Goal: Use online tool/utility: Use online tool/utility

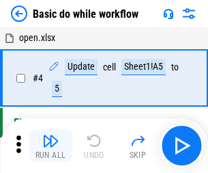
click at [51, 145] on img "button" at bounding box center [50, 141] width 16 height 16
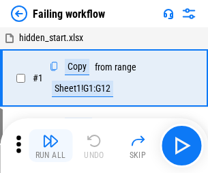
click at [51, 145] on img "button" at bounding box center [50, 141] width 16 height 16
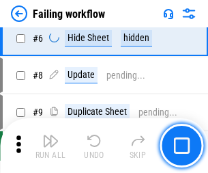
scroll to position [290, 0]
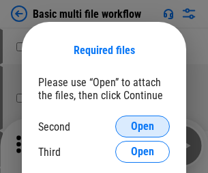
click at [143, 126] on span "Open" at bounding box center [142, 126] width 23 height 11
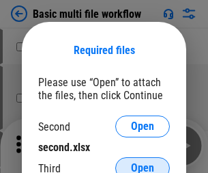
click at [143, 163] on span "Open" at bounding box center [142, 168] width 23 height 11
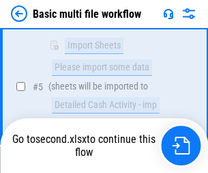
scroll to position [475, 0]
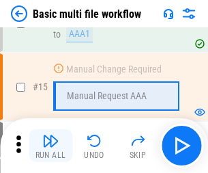
click at [51, 145] on img "button" at bounding box center [50, 141] width 16 height 16
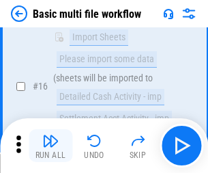
click at [51, 145] on img "button" at bounding box center [50, 141] width 16 height 16
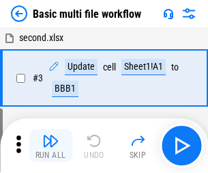
click at [51, 145] on img "button" at bounding box center [50, 141] width 16 height 16
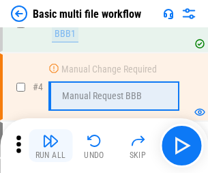
click at [51, 145] on img "button" at bounding box center [50, 141] width 16 height 16
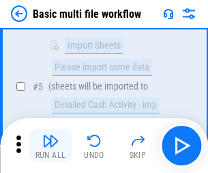
click at [51, 145] on img "button" at bounding box center [50, 141] width 16 height 16
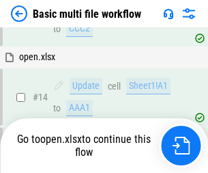
scroll to position [813, 0]
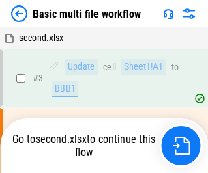
scroll to position [55, 0]
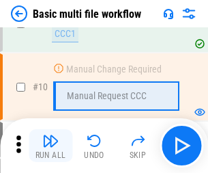
click at [51, 145] on img "button" at bounding box center [50, 141] width 16 height 16
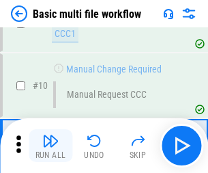
click at [51, 145] on img "button" at bounding box center [50, 141] width 16 height 16
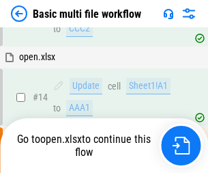
scroll to position [714, 0]
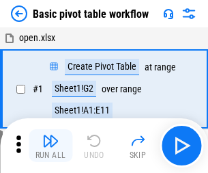
click at [51, 145] on img "button" at bounding box center [50, 141] width 16 height 16
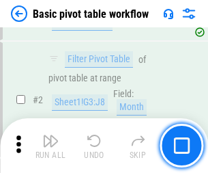
scroll to position [327, 0]
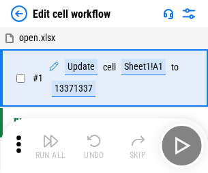
click at [51, 145] on img "button" at bounding box center [50, 141] width 16 height 16
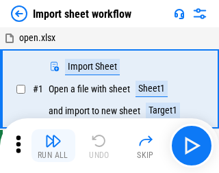
click at [51, 145] on img "button" at bounding box center [53, 141] width 16 height 16
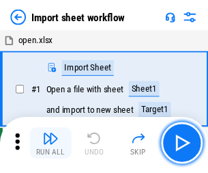
scroll to position [5, 0]
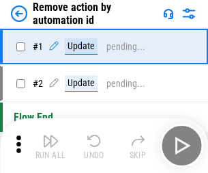
click at [51, 145] on img "button" at bounding box center [50, 141] width 16 height 16
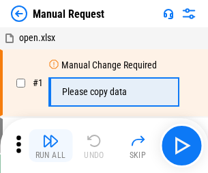
click at [51, 145] on img "button" at bounding box center [50, 141] width 16 height 16
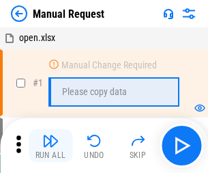
click at [51, 145] on img "button" at bounding box center [50, 141] width 16 height 16
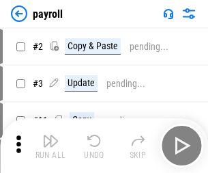
click at [51, 145] on img "button" at bounding box center [50, 141] width 16 height 16
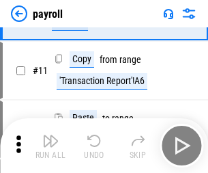
scroll to position [99, 0]
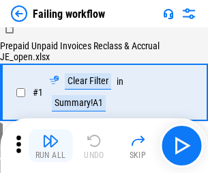
click at [51, 145] on img "button" at bounding box center [50, 141] width 16 height 16
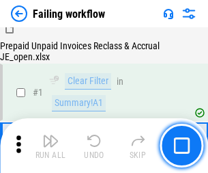
scroll to position [221, 0]
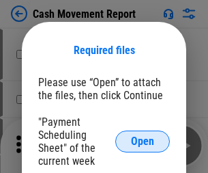
click at [143, 141] on span "Open" at bounding box center [142, 141] width 23 height 11
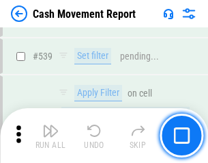
scroll to position [6063, 0]
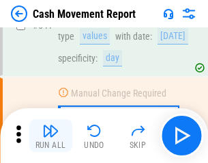
click at [51, 135] on img "button" at bounding box center [50, 130] width 16 height 16
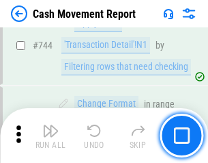
scroll to position [7275, 0]
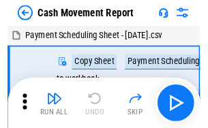
scroll to position [25, 0]
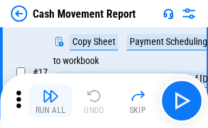
click at [51, 101] on img "button" at bounding box center [50, 96] width 16 height 16
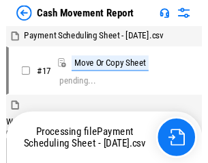
scroll to position [8, 0]
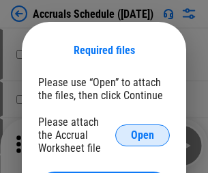
click at [143, 135] on span "Open" at bounding box center [142, 135] width 23 height 11
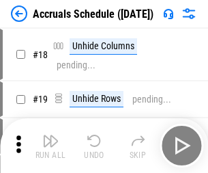
scroll to position [131, 0]
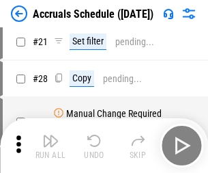
click at [51, 145] on img "button" at bounding box center [50, 141] width 16 height 16
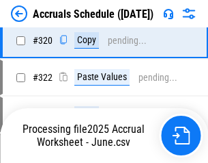
scroll to position [2541, 0]
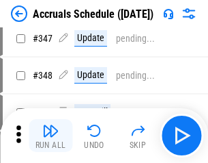
click at [51, 135] on img "button" at bounding box center [50, 130] width 16 height 16
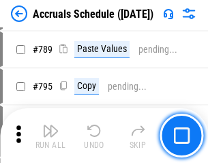
scroll to position [5738, 0]
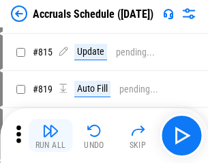
click at [51, 135] on img "button" at bounding box center [50, 130] width 16 height 16
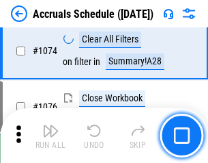
scroll to position [8182, 0]
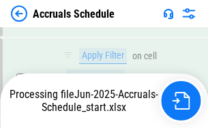
scroll to position [8018, 0]
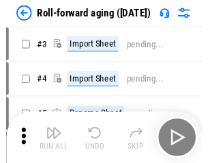
scroll to position [2, 0]
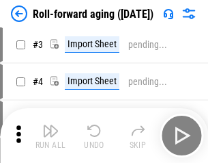
click at [51, 135] on img "button" at bounding box center [50, 130] width 16 height 16
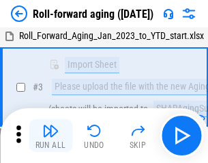
click at [51, 135] on img "button" at bounding box center [50, 130] width 16 height 16
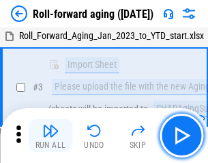
scroll to position [88, 0]
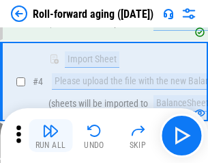
click at [51, 135] on img "button" at bounding box center [50, 130] width 16 height 16
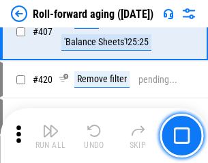
scroll to position [4737, 0]
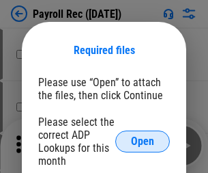
click at [143, 141] on span "Open" at bounding box center [142, 141] width 23 height 11
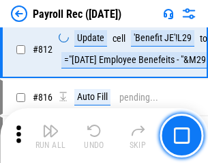
scroll to position [8679, 0]
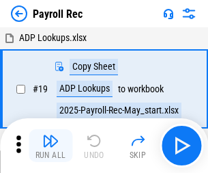
click at [51, 145] on img "button" at bounding box center [50, 141] width 16 height 16
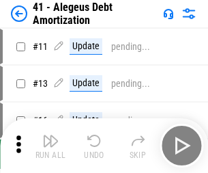
click at [51, 145] on img "button" at bounding box center [50, 141] width 16 height 16
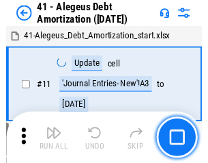
scroll to position [169, 0]
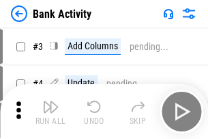
click at [51, 111] on img "button" at bounding box center [50, 106] width 16 height 16
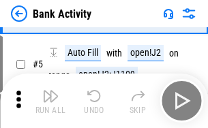
scroll to position [72, 0]
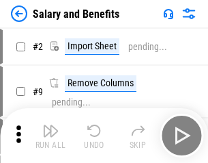
scroll to position [18, 0]
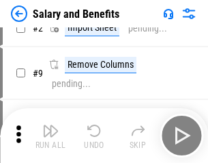
click at [51, 135] on img "button" at bounding box center [50, 130] width 16 height 16
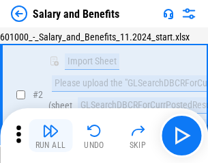
click at [51, 135] on img "button" at bounding box center [50, 130] width 16 height 16
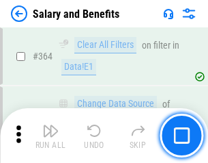
scroll to position [6433, 0]
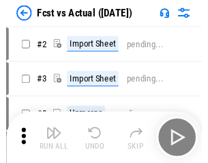
scroll to position [18, 0]
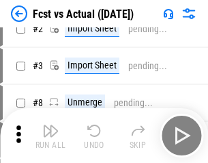
click at [51, 135] on img "button" at bounding box center [50, 130] width 16 height 16
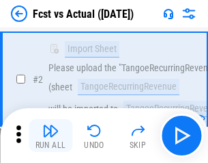
click at [51, 135] on img "button" at bounding box center [50, 130] width 16 height 16
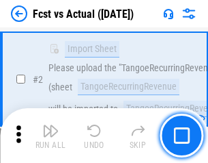
scroll to position [128, 0]
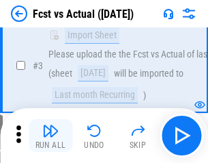
click at [51, 135] on img "button" at bounding box center [50, 130] width 16 height 16
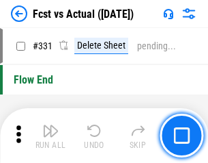
scroll to position [6539, 0]
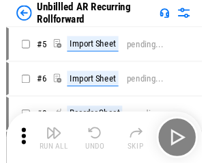
scroll to position [29, 0]
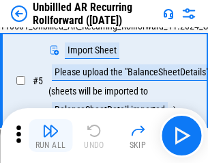
click at [51, 135] on img "button" at bounding box center [50, 130] width 16 height 16
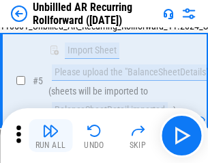
click at [51, 135] on img "button" at bounding box center [50, 130] width 16 height 16
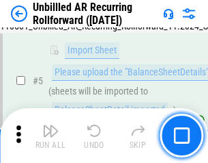
scroll to position [128, 0]
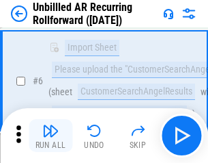
click at [51, 135] on img "button" at bounding box center [50, 130] width 16 height 16
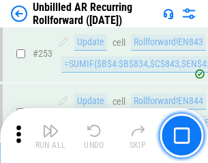
scroll to position [4640, 0]
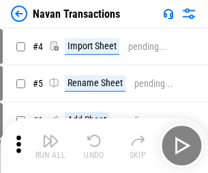
click at [51, 135] on img "button" at bounding box center [50, 141] width 16 height 16
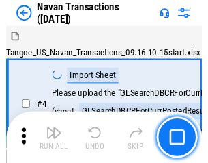
scroll to position [22, 0]
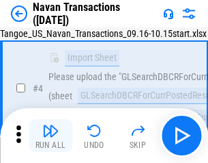
click at [51, 135] on img "button" at bounding box center [50, 130] width 16 height 16
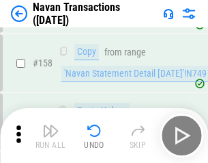
scroll to position [4429, 0]
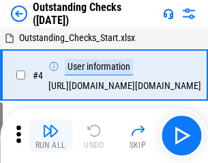
click at [51, 135] on img "button" at bounding box center [50, 130] width 16 height 16
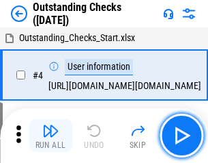
scroll to position [57, 0]
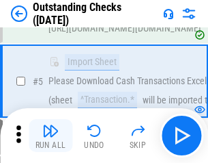
click at [51, 135] on img "button" at bounding box center [50, 130] width 16 height 16
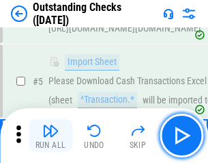
scroll to position [143, 0]
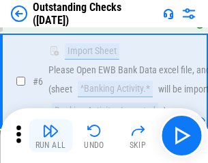
click at [51, 135] on img "button" at bounding box center [50, 130] width 16 height 16
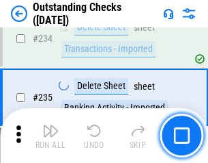
scroll to position [4148, 0]
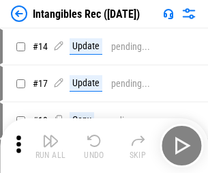
click at [51, 145] on img "button" at bounding box center [50, 141] width 16 height 16
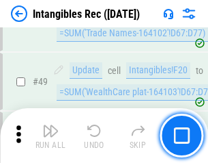
scroll to position [532, 0]
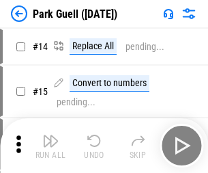
click at [51, 135] on img "button" at bounding box center [50, 141] width 16 height 16
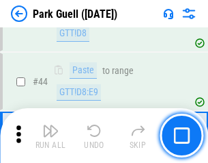
scroll to position [1708, 0]
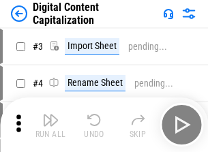
click at [51, 115] on img "button" at bounding box center [50, 120] width 16 height 16
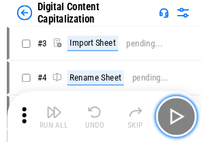
scroll to position [40, 0]
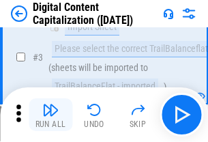
click at [51, 115] on img "button" at bounding box center [50, 110] width 16 height 16
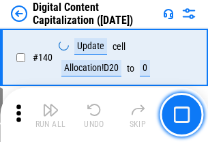
scroll to position [1449, 0]
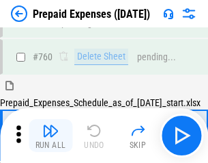
click at [51, 135] on img "button" at bounding box center [50, 130] width 16 height 16
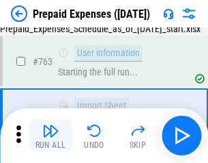
click at [51, 135] on img "button" at bounding box center [50, 130] width 16 height 16
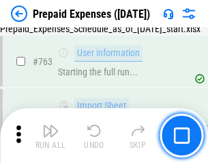
scroll to position [3867, 0]
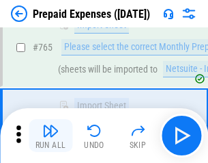
click at [51, 135] on img "button" at bounding box center [50, 130] width 16 height 16
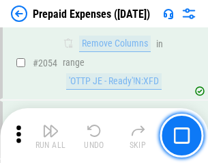
scroll to position [14279, 0]
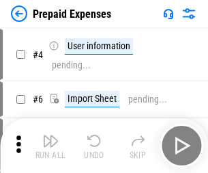
click at [51, 145] on img "button" at bounding box center [50, 141] width 16 height 16
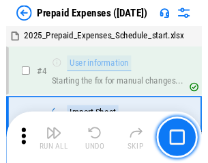
scroll to position [60, 0]
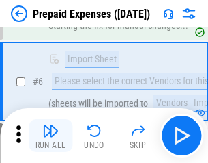
click at [51, 135] on img "button" at bounding box center [50, 130] width 16 height 16
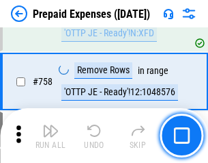
scroll to position [4867, 0]
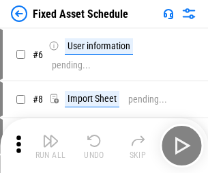
click at [51, 145] on img "button" at bounding box center [50, 141] width 16 height 16
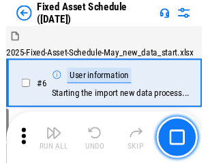
scroll to position [74, 0]
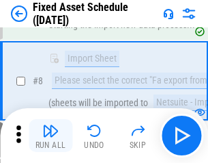
click at [51, 135] on img "button" at bounding box center [50, 130] width 16 height 16
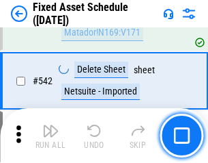
scroll to position [4870, 0]
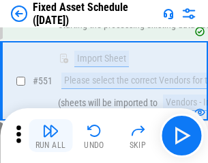
click at [51, 135] on img "button" at bounding box center [50, 130] width 16 height 16
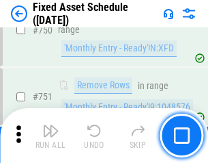
scroll to position [6660, 0]
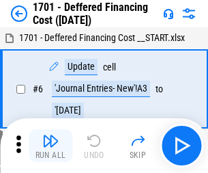
click at [51, 145] on img "button" at bounding box center [50, 141] width 16 height 16
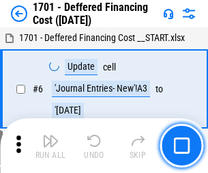
scroll to position [164, 0]
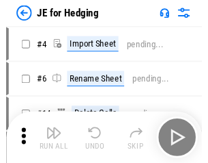
scroll to position [2, 0]
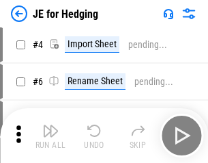
click at [51, 135] on img "button" at bounding box center [50, 130] width 16 height 16
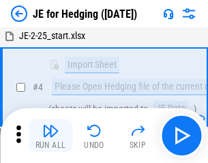
click at [51, 135] on img "button" at bounding box center [50, 130] width 16 height 16
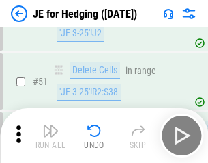
scroll to position [885, 0]
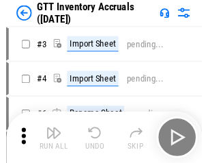
scroll to position [2, 0]
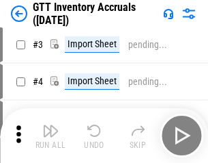
click at [51, 135] on img "button" at bounding box center [50, 130] width 16 height 16
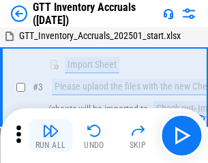
click at [51, 135] on img "button" at bounding box center [50, 130] width 16 height 16
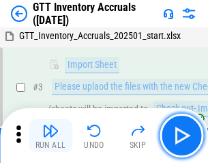
scroll to position [88, 0]
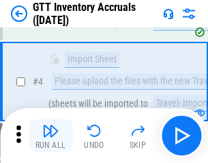
click at [51, 135] on img "button" at bounding box center [50, 130] width 16 height 16
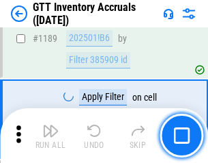
scroll to position [11155, 0]
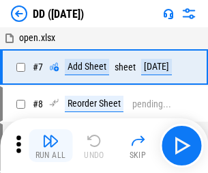
click at [51, 145] on img "button" at bounding box center [50, 141] width 16 height 16
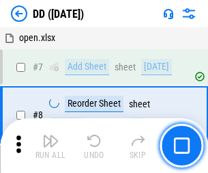
scroll to position [132, 0]
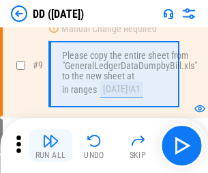
click at [51, 145] on img "button" at bounding box center [50, 141] width 16 height 16
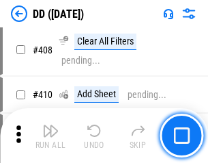
scroll to position [6112, 0]
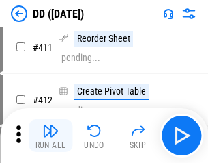
click at [51, 135] on img "button" at bounding box center [50, 130] width 16 height 16
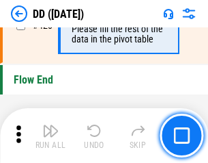
scroll to position [6538, 0]
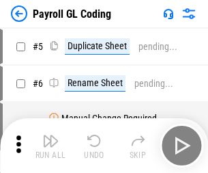
click at [51, 145] on img "button" at bounding box center [50, 141] width 16 height 16
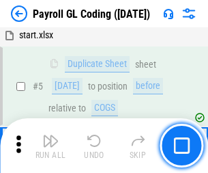
scroll to position [164, 0]
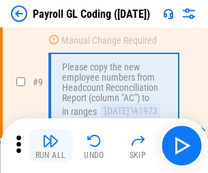
click at [51, 145] on img "button" at bounding box center [50, 141] width 16 height 16
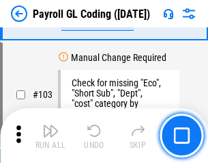
scroll to position [3205, 0]
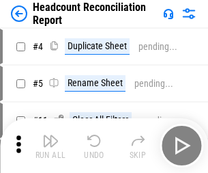
click at [51, 145] on img "button" at bounding box center [50, 141] width 16 height 16
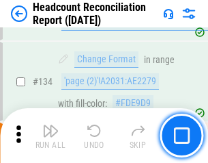
scroll to position [1642, 0]
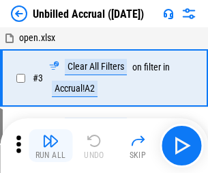
click at [51, 145] on img "button" at bounding box center [50, 141] width 16 height 16
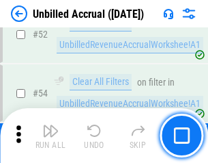
scroll to position [1426, 0]
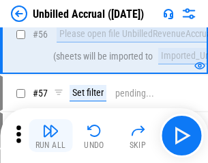
click at [51, 135] on img "button" at bounding box center [50, 130] width 16 height 16
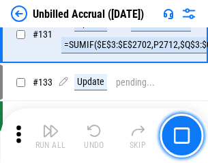
scroll to position [4069, 0]
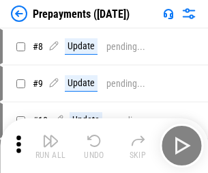
click at [51, 145] on img "button" at bounding box center [50, 141] width 16 height 16
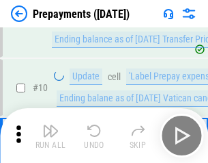
scroll to position [85, 0]
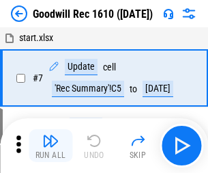
click at [51, 145] on img "button" at bounding box center [50, 141] width 16 height 16
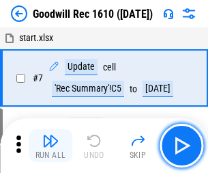
scroll to position [234, 0]
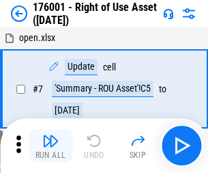
click at [51, 145] on img "button" at bounding box center [50, 141] width 16 height 16
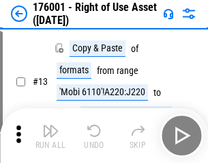
scroll to position [88, 0]
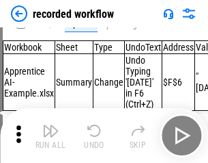
click at [51, 135] on img "button" at bounding box center [50, 130] width 16 height 16
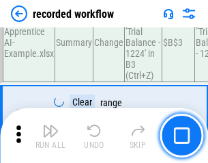
scroll to position [4270, 0]
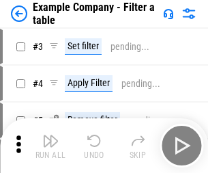
click at [51, 145] on img "button" at bounding box center [50, 141] width 16 height 16
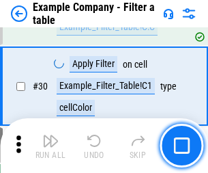
scroll to position [1250, 0]
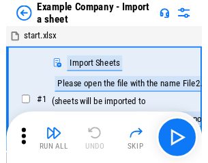
scroll to position [21, 0]
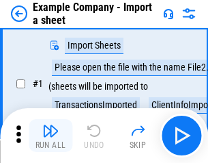
click at [51, 135] on img "button" at bounding box center [50, 130] width 16 height 16
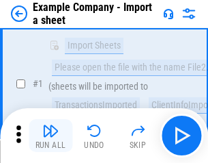
click at [51, 135] on img "button" at bounding box center [50, 130] width 16 height 16
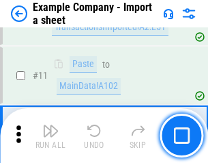
scroll to position [302, 0]
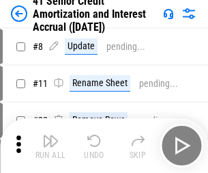
click at [51, 135] on img "button" at bounding box center [50, 141] width 16 height 16
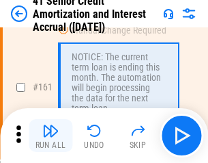
click at [51, 135] on img "button" at bounding box center [50, 130] width 16 height 16
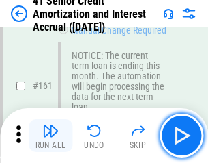
scroll to position [1461, 0]
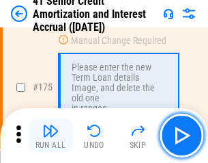
click at [51, 135] on img "button" at bounding box center [50, 130] width 16 height 16
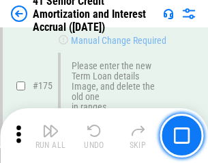
scroll to position [1600, 0]
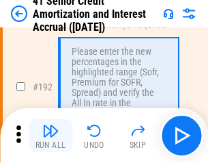
click at [51, 135] on img "button" at bounding box center [50, 130] width 16 height 16
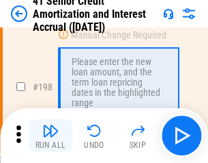
click at [51, 135] on img "button" at bounding box center [50, 130] width 16 height 16
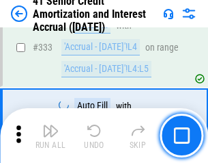
scroll to position [3490, 0]
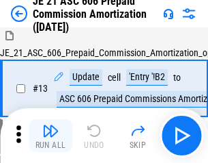
click at [51, 135] on img "button" at bounding box center [50, 130] width 16 height 16
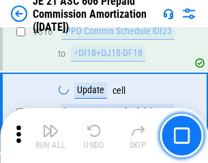
scroll to position [2551, 0]
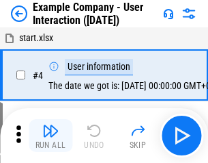
click at [51, 135] on img "button" at bounding box center [50, 130] width 16 height 16
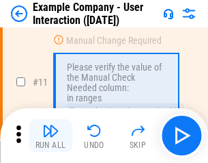
click at [51, 135] on img "button" at bounding box center [50, 130] width 16 height 16
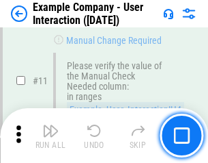
scroll to position [296, 0]
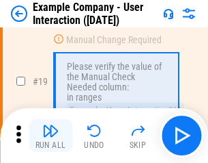
click at [51, 135] on img "button" at bounding box center [50, 130] width 16 height 16
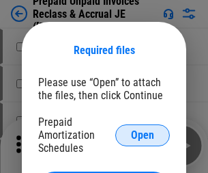
click at [143, 135] on span "Open" at bounding box center [142, 135] width 23 height 11
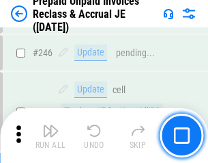
scroll to position [1844, 0]
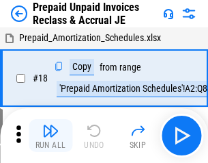
click at [51, 135] on img "button" at bounding box center [50, 130] width 16 height 16
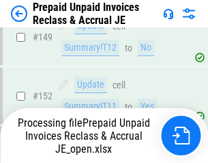
scroll to position [1775, 0]
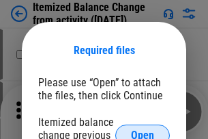
click at [143, 130] on span "Open" at bounding box center [142, 135] width 23 height 11
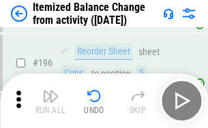
scroll to position [2629, 0]
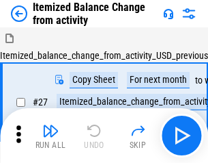
scroll to position [21, 0]
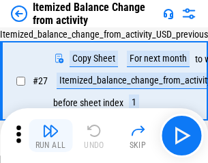
click at [51, 135] on img "button" at bounding box center [50, 130] width 16 height 16
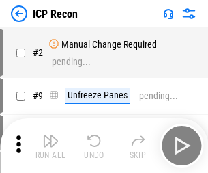
scroll to position [6, 0]
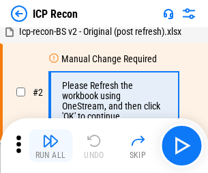
click at [51, 145] on img "button" at bounding box center [50, 141] width 16 height 16
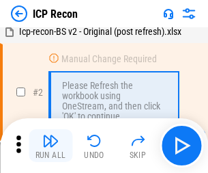
click at [51, 145] on img "button" at bounding box center [50, 141] width 16 height 16
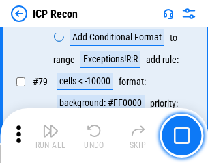
scroll to position [1339, 0]
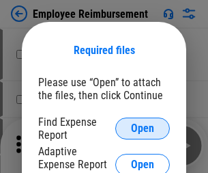
click at [143, 128] on span "Open" at bounding box center [142, 128] width 23 height 11
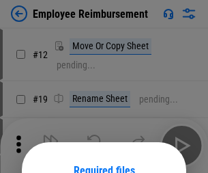
scroll to position [120, 0]
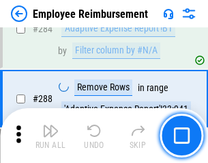
scroll to position [3713, 0]
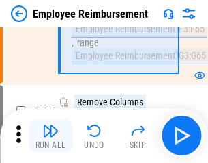
click at [51, 135] on img "button" at bounding box center [50, 130] width 16 height 16
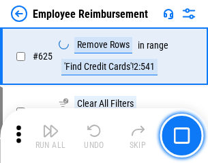
scroll to position [8179, 0]
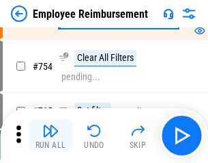
click at [51, 135] on img "button" at bounding box center [50, 130] width 16 height 16
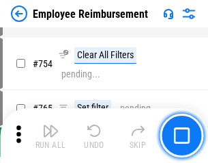
scroll to position [9584, 0]
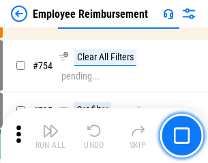
click at [51, 135] on img "button" at bounding box center [50, 130] width 16 height 16
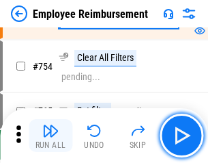
click at [51, 135] on img "button" at bounding box center [50, 130] width 16 height 16
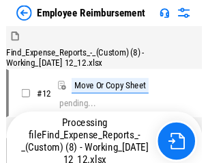
scroll to position [46, 0]
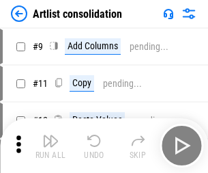
click at [51, 145] on img "button" at bounding box center [50, 141] width 16 height 16
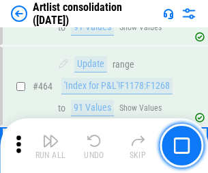
scroll to position [5981, 0]
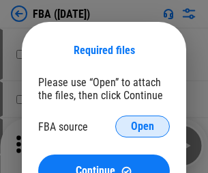
click at [143, 126] on span "Open" at bounding box center [142, 126] width 23 height 11
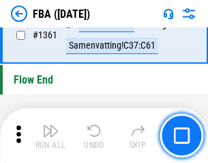
scroll to position [14671, 0]
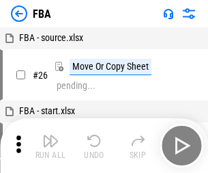
scroll to position [14, 0]
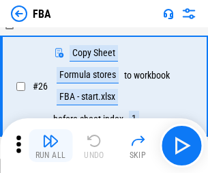
click at [51, 145] on img "button" at bounding box center [50, 141] width 16 height 16
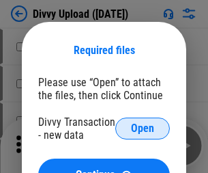
click at [143, 128] on span "Open" at bounding box center [142, 128] width 23 height 11
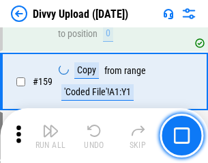
scroll to position [1415, 0]
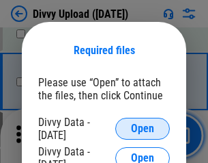
click at [143, 128] on span "Open" at bounding box center [142, 128] width 23 height 11
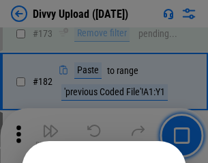
scroll to position [1533, 0]
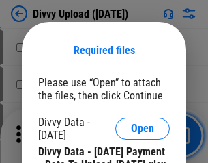
scroll to position [2320, 0]
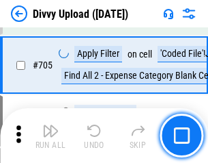
scroll to position [9345, 0]
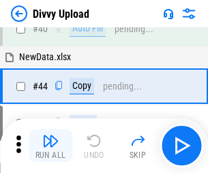
click at [51, 145] on img "button" at bounding box center [50, 141] width 16 height 16
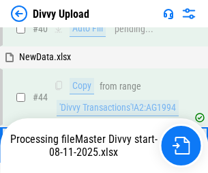
scroll to position [150, 0]
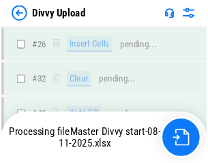
scroll to position [1415, 0]
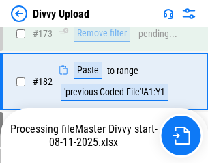
scroll to position [1540, 0]
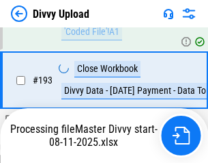
scroll to position [1909, 0]
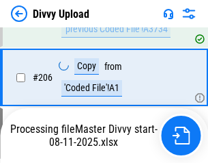
scroll to position [2432, 0]
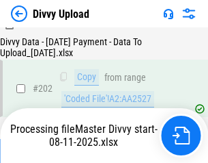
scroll to position [2221, 0]
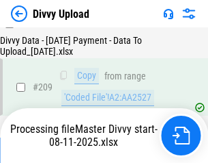
scroll to position [2512, 0]
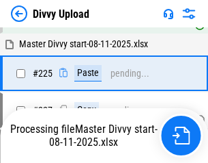
scroll to position [3311, 0]
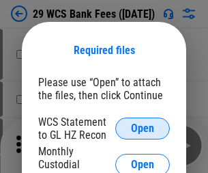
click at [143, 128] on span "Open" at bounding box center [142, 128] width 23 height 11
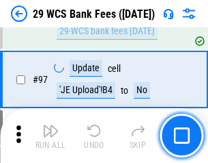
scroll to position [1331, 0]
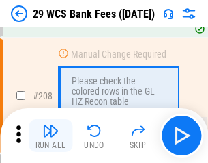
click at [51, 135] on img "button" at bounding box center [50, 130] width 16 height 16
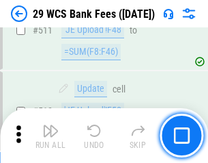
scroll to position [6873, 0]
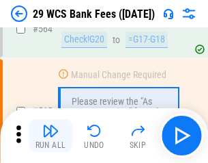
click at [51, 135] on img "button" at bounding box center [50, 130] width 16 height 16
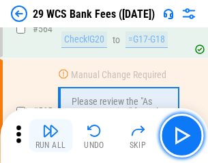
scroll to position [7388, 0]
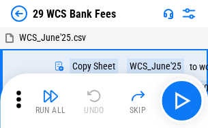
scroll to position [25, 0]
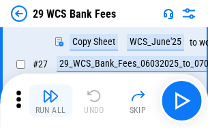
click at [51, 101] on img "button" at bounding box center [50, 96] width 16 height 16
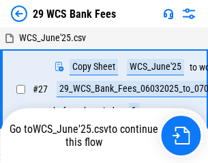
scroll to position [8, 0]
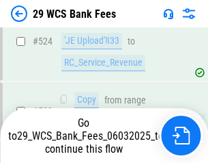
scroll to position [7293, 0]
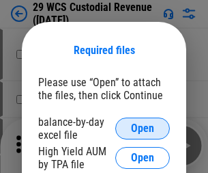
click at [143, 128] on span "Open" at bounding box center [142, 128] width 23 height 11
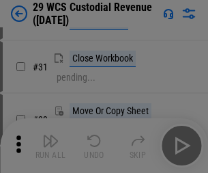
scroll to position [293, 0]
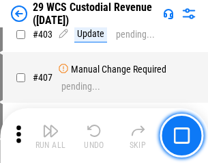
scroll to position [6327, 0]
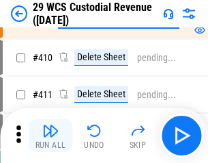
click at [51, 135] on img "button" at bounding box center [50, 130] width 16 height 16
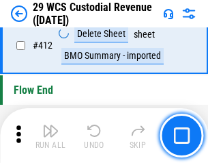
scroll to position [6524, 0]
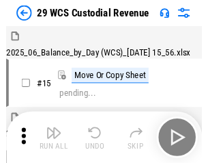
scroll to position [33, 0]
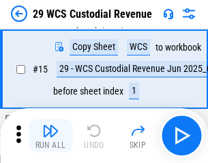
click at [51, 135] on img "button" at bounding box center [50, 130] width 16 height 16
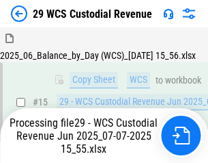
scroll to position [309, 0]
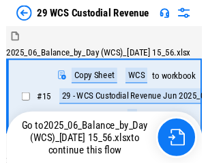
scroll to position [33, 0]
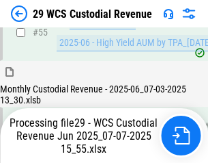
scroll to position [1427, 0]
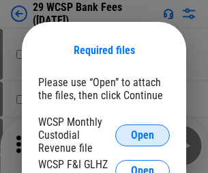
click at [143, 135] on span "Open" at bounding box center [142, 135] width 23 height 11
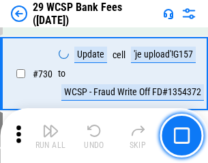
scroll to position [6884, 0]
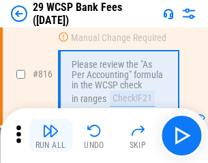
click at [51, 135] on img "button" at bounding box center [50, 130] width 16 height 16
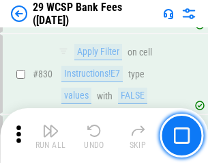
scroll to position [8667, 0]
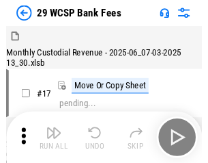
scroll to position [33, 0]
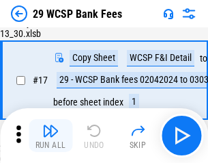
click at [51, 135] on img "button" at bounding box center [50, 130] width 16 height 16
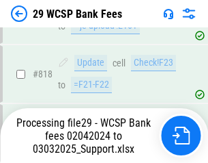
scroll to position [8399, 0]
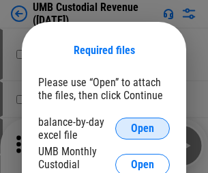
click at [143, 128] on span "Open" at bounding box center [142, 128] width 23 height 11
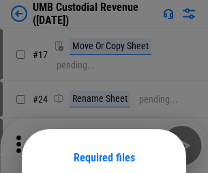
scroll to position [107, 0]
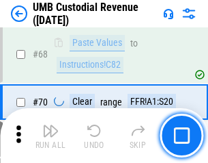
scroll to position [1007, 0]
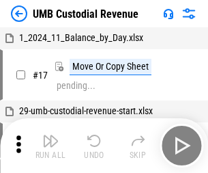
scroll to position [10, 0]
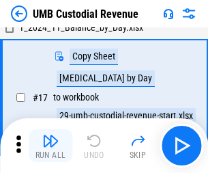
click at [51, 145] on img "button" at bounding box center [50, 141] width 16 height 16
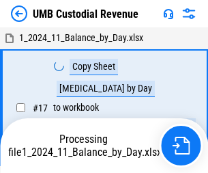
scroll to position [10, 0]
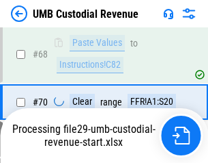
scroll to position [1021, 0]
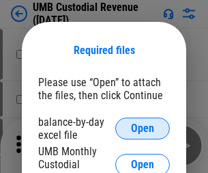
click at [143, 128] on span "Open" at bounding box center [142, 128] width 23 height 11
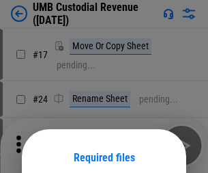
scroll to position [107, 0]
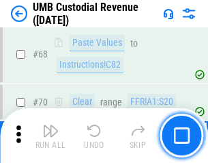
scroll to position [1007, 0]
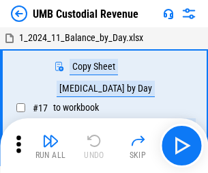
scroll to position [10, 0]
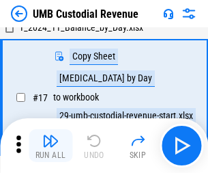
click at [51, 145] on img "button" at bounding box center [50, 141] width 16 height 16
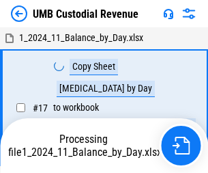
scroll to position [10, 0]
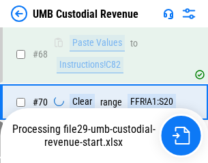
scroll to position [1021, 0]
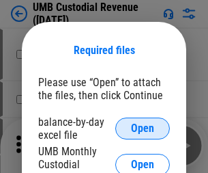
click at [143, 128] on span "Open" at bounding box center [142, 128] width 23 height 11
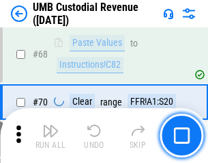
scroll to position [1007, 0]
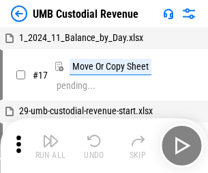
scroll to position [10, 0]
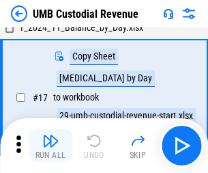
click at [51, 145] on img "button" at bounding box center [50, 141] width 16 height 16
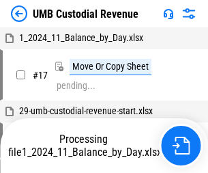
scroll to position [10, 0]
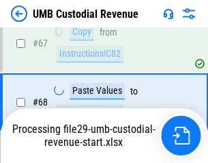
scroll to position [1021, 0]
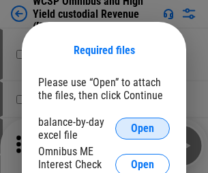
click at [143, 128] on span "Open" at bounding box center [142, 128] width 23 height 11
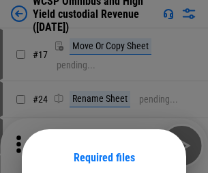
scroll to position [107, 0]
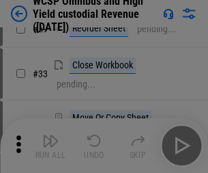
scroll to position [312, 0]
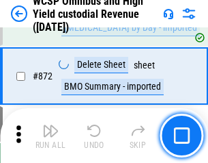
scroll to position [11561, 0]
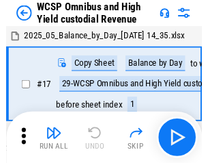
scroll to position [8, 0]
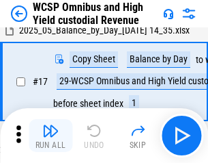
click at [51, 135] on img "button" at bounding box center [50, 130] width 16 height 16
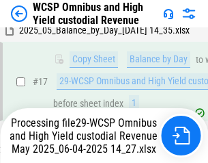
scroll to position [284, 0]
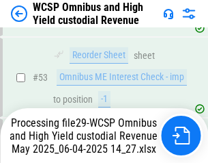
scroll to position [999, 0]
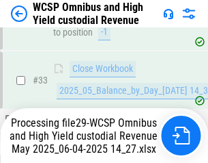
scroll to position [676, 0]
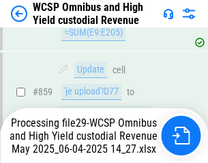
scroll to position [11412, 0]
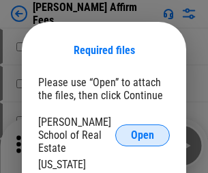
click at [143, 130] on span "Open" at bounding box center [142, 135] width 23 height 11
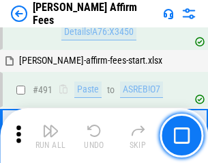
scroll to position [3714, 0]
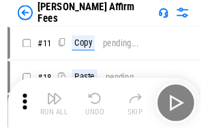
scroll to position [14, 0]
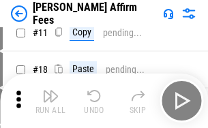
click at [51, 101] on img "button" at bounding box center [50, 96] width 16 height 16
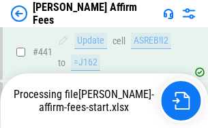
scroll to position [3583, 0]
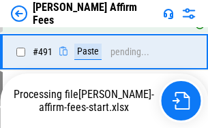
scroll to position [3662, 0]
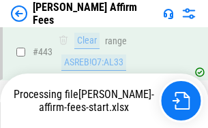
scroll to position [3583, 0]
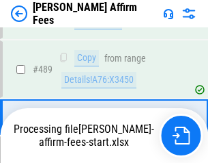
scroll to position [3566, 0]
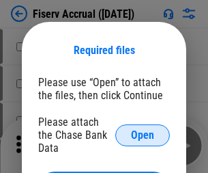
click at [143, 130] on span "Open" at bounding box center [142, 135] width 23 height 11
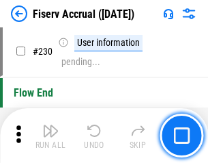
scroll to position [4328, 0]
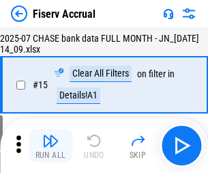
click at [51, 145] on img "button" at bounding box center [50, 141] width 16 height 16
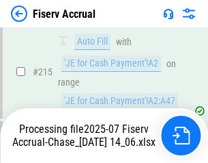
scroll to position [4231, 0]
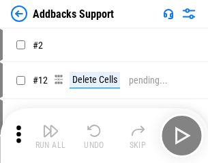
click at [51, 135] on img "button" at bounding box center [50, 130] width 16 height 16
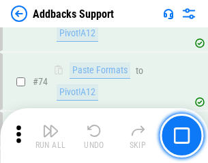
scroll to position [995, 0]
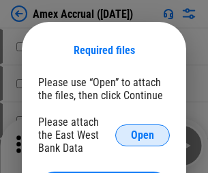
click at [143, 135] on span "Open" at bounding box center [142, 135] width 23 height 11
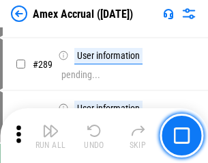
scroll to position [3740, 0]
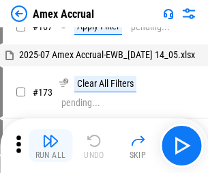
click at [51, 145] on img "button" at bounding box center [50, 141] width 16 height 16
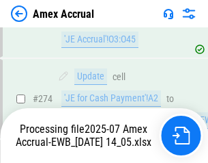
scroll to position [4071, 0]
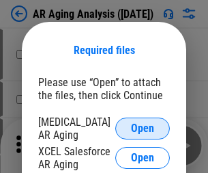
click at [143, 126] on span "Open" at bounding box center [142, 128] width 23 height 11
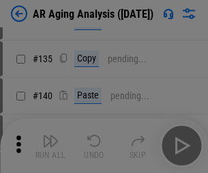
scroll to position [411, 0]
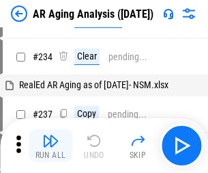
click at [51, 145] on img "button" at bounding box center [50, 141] width 16 height 16
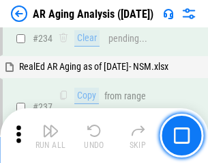
scroll to position [2117, 0]
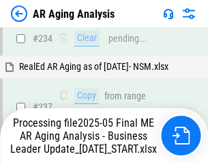
scroll to position [2158, 0]
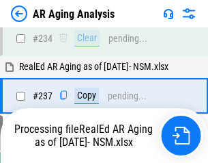
scroll to position [2102, 0]
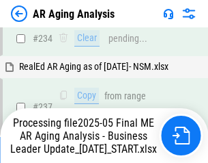
scroll to position [2102, 0]
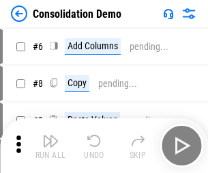
click at [51, 145] on img "button" at bounding box center [50, 141] width 16 height 16
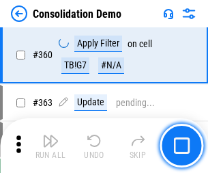
scroll to position [4578, 0]
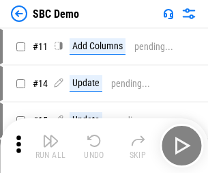
click at [51, 145] on img "button" at bounding box center [50, 141] width 16 height 16
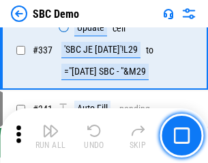
scroll to position [3594, 0]
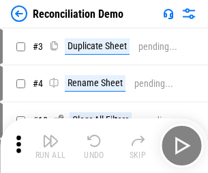
click at [51, 145] on img "button" at bounding box center [50, 141] width 16 height 16
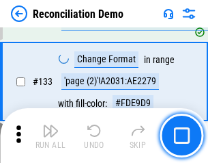
scroll to position [1622, 0]
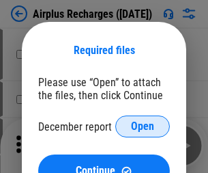
click at [143, 126] on span "Open" at bounding box center [142, 126] width 23 height 11
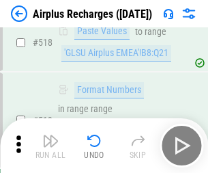
scroll to position [5878, 0]
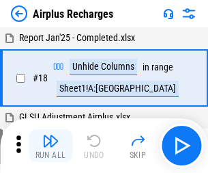
click at [51, 145] on img "button" at bounding box center [50, 141] width 16 height 16
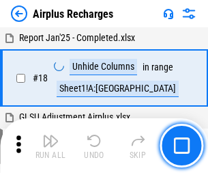
scroll to position [60, 0]
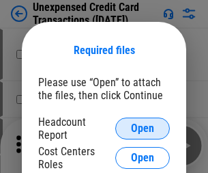
click at [143, 128] on span "Open" at bounding box center [142, 128] width 23 height 11
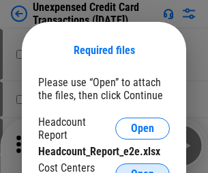
click at [143, 169] on span "Open" at bounding box center [142, 174] width 23 height 11
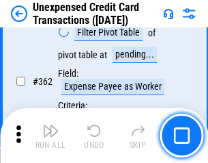
scroll to position [3513, 0]
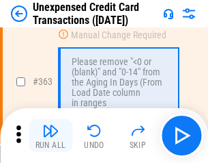
click at [51, 135] on img "button" at bounding box center [50, 130] width 16 height 16
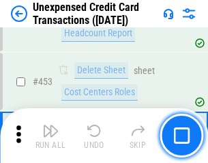
scroll to position [4659, 0]
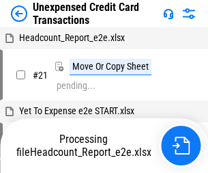
scroll to position [222, 0]
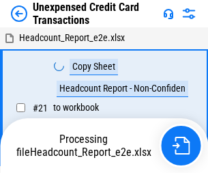
scroll to position [16, 0]
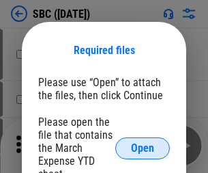
click at [143, 148] on span "Open" at bounding box center [142, 148] width 23 height 11
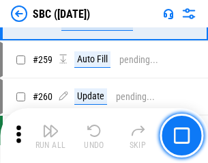
scroll to position [2669, 0]
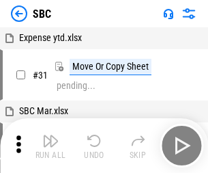
scroll to position [14, 0]
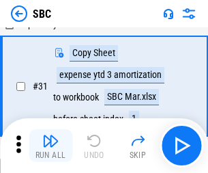
click at [51, 145] on img "button" at bounding box center [50, 141] width 16 height 16
